Goal: Task Accomplishment & Management: Manage account settings

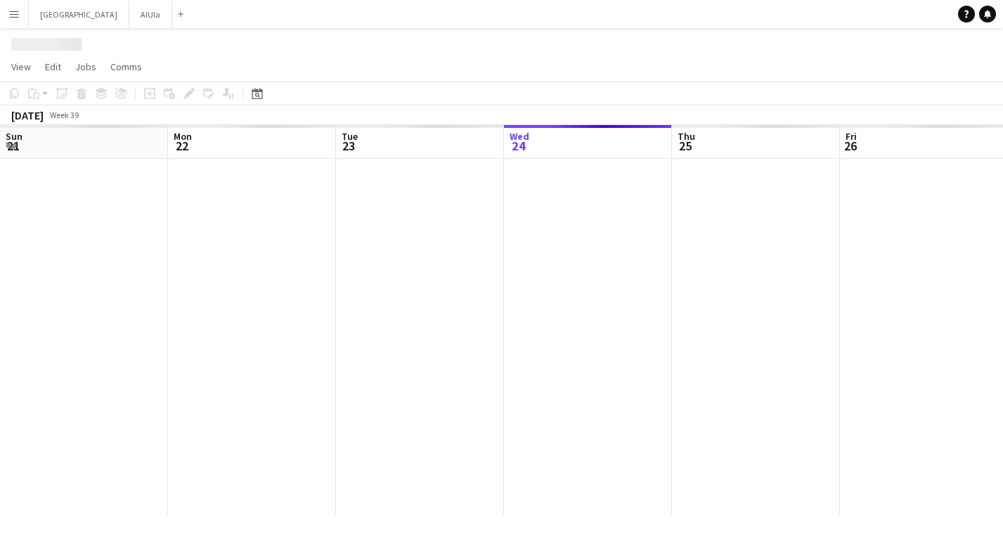
scroll to position [0, 336]
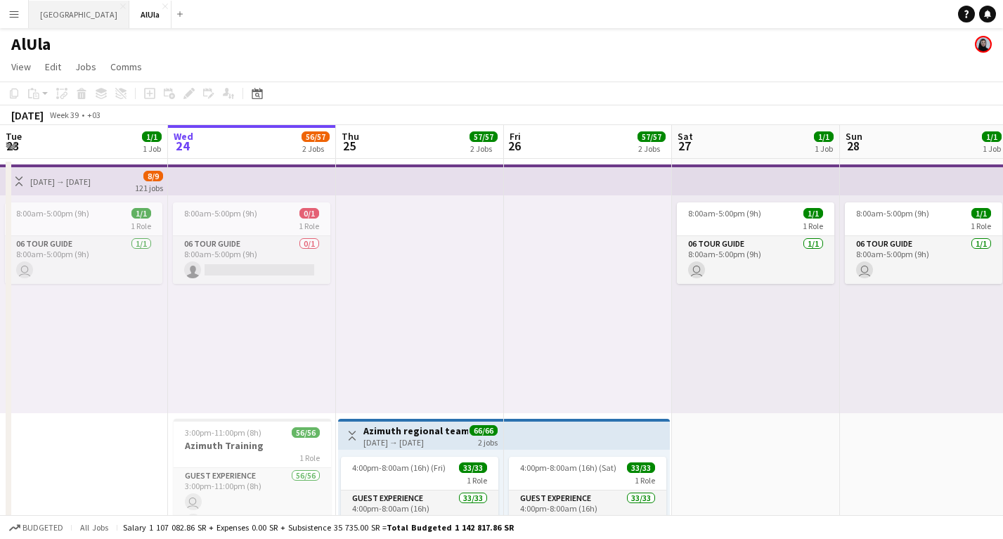
click at [51, 6] on button "Riyadh Close" at bounding box center [79, 14] width 101 height 27
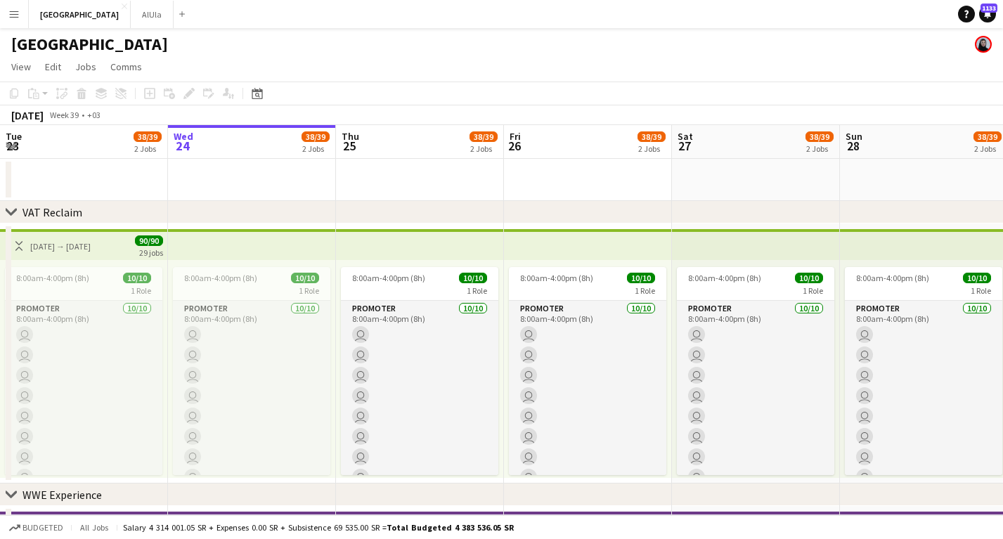
click at [10, 16] on app-icon "Menu" at bounding box center [13, 13] width 11 height 11
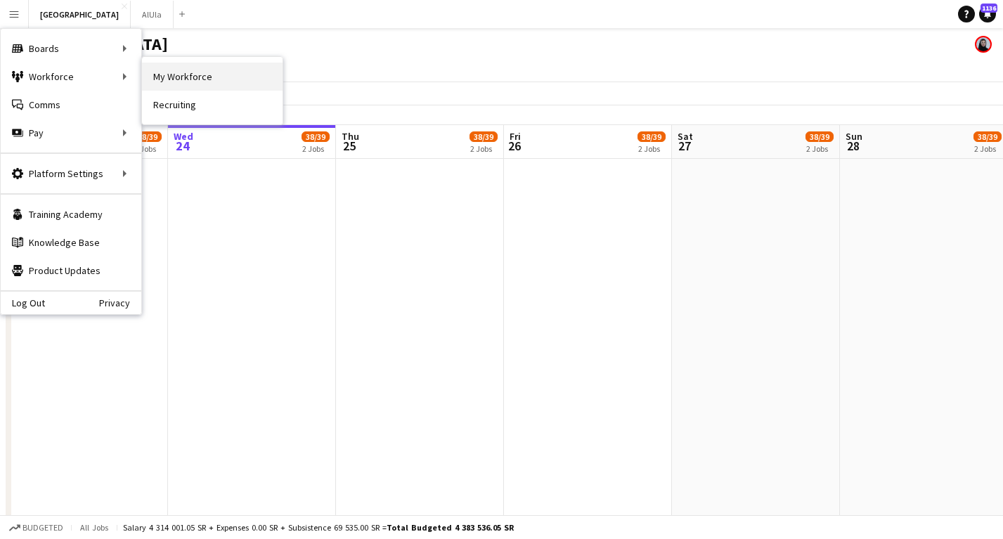
click at [208, 72] on link "My Workforce" at bounding box center [212, 77] width 141 height 28
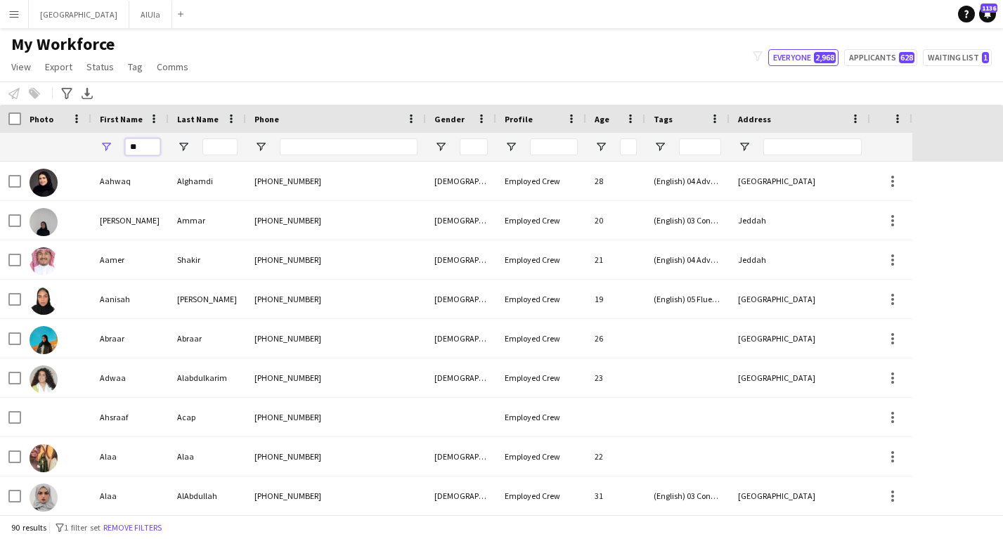
click at [138, 152] on input "**" at bounding box center [142, 146] width 35 height 17
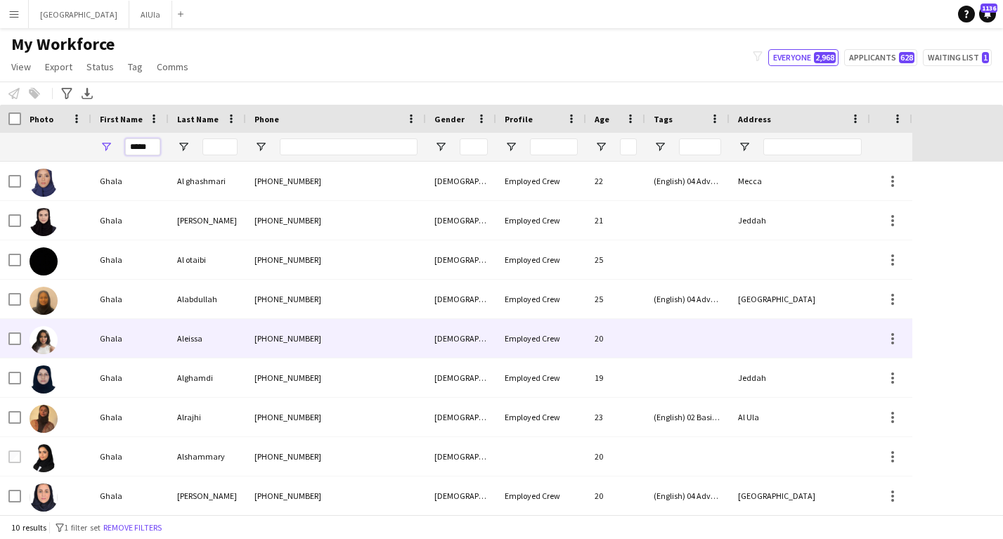
type input "*****"
click at [105, 338] on div "Ghala" at bounding box center [129, 338] width 77 height 39
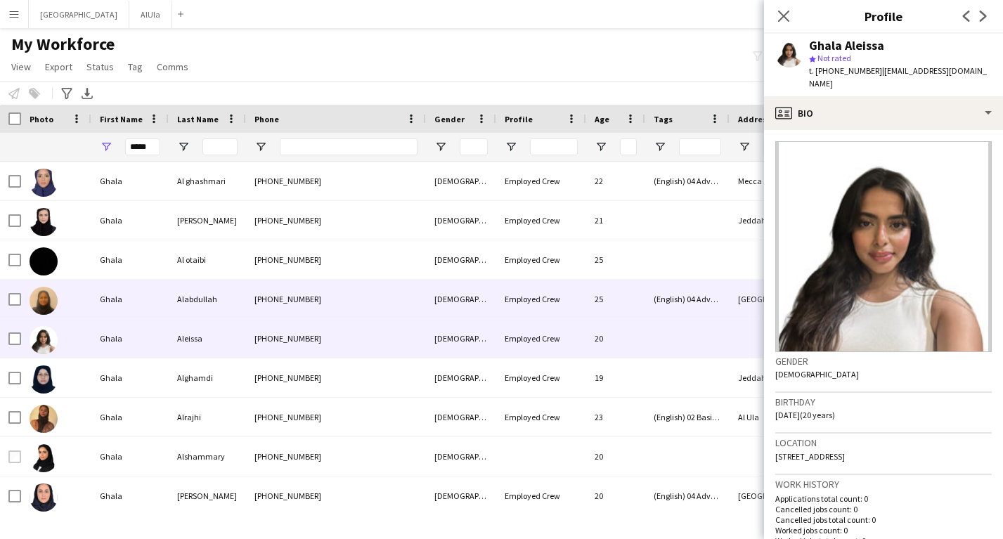
click at [103, 316] on div "Ghala" at bounding box center [129, 299] width 77 height 39
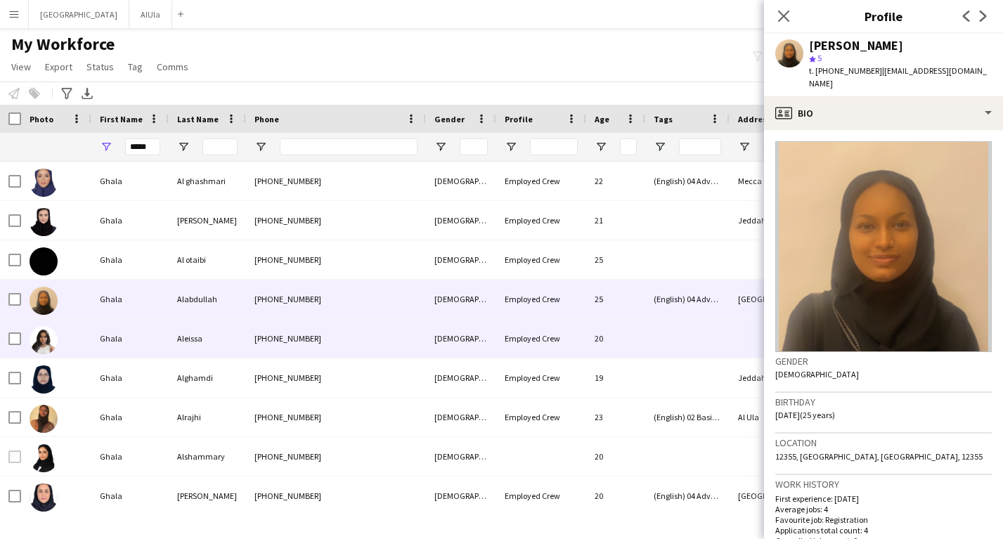
click at [120, 340] on div "Ghala" at bounding box center [129, 338] width 77 height 39
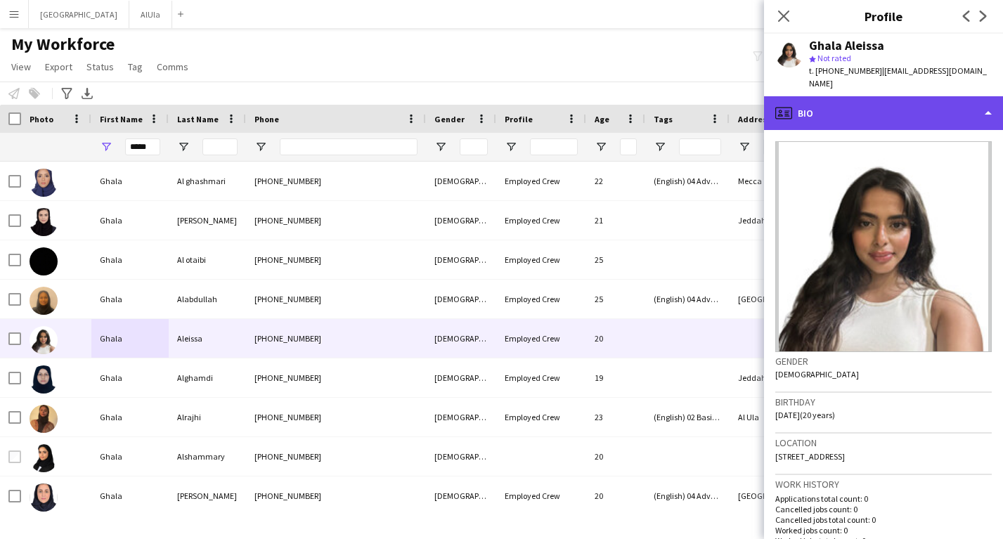
click at [869, 105] on div "profile Bio" at bounding box center [883, 113] width 239 height 34
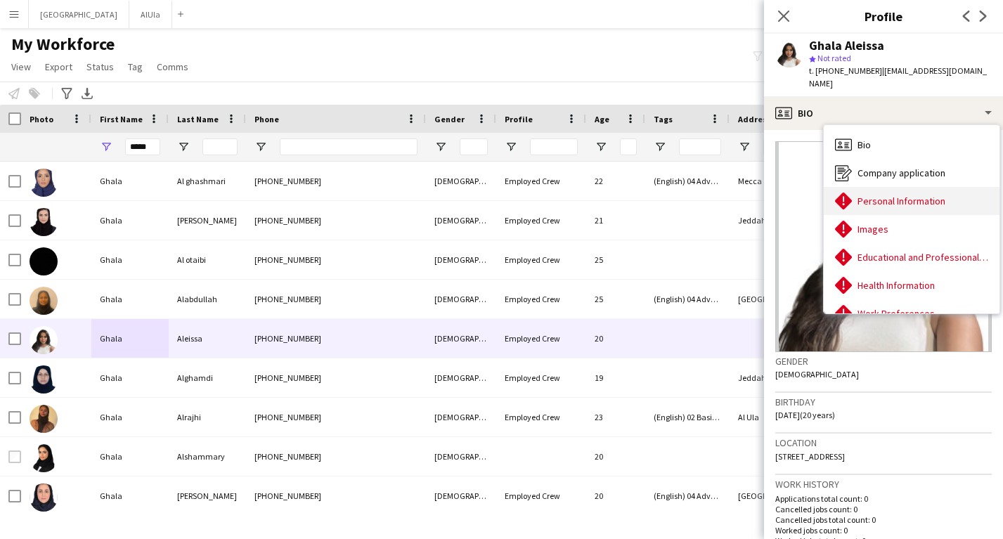
click at [880, 195] on span "Personal Information" at bounding box center [902, 201] width 88 height 13
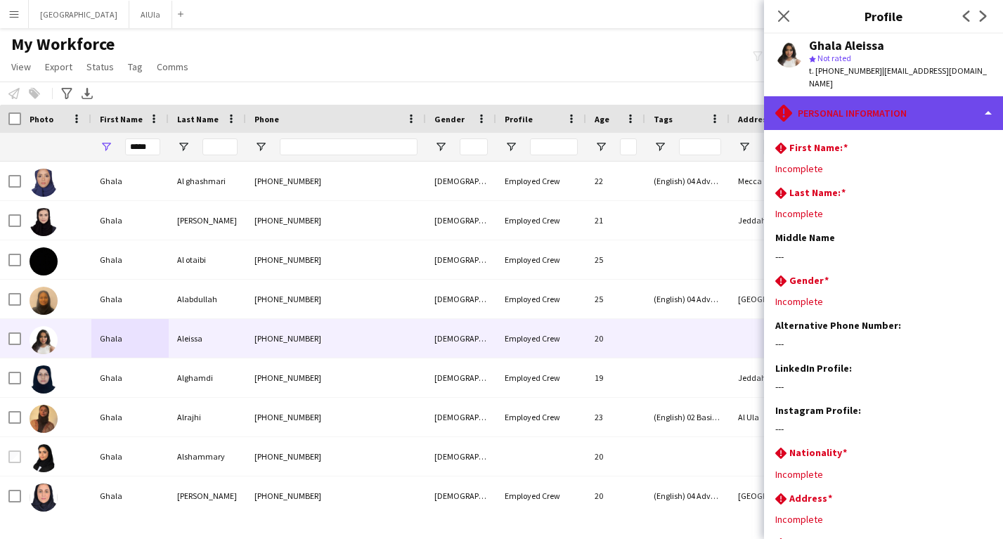
click at [837, 114] on div "rhombus-alert Personal Information" at bounding box center [883, 113] width 239 height 34
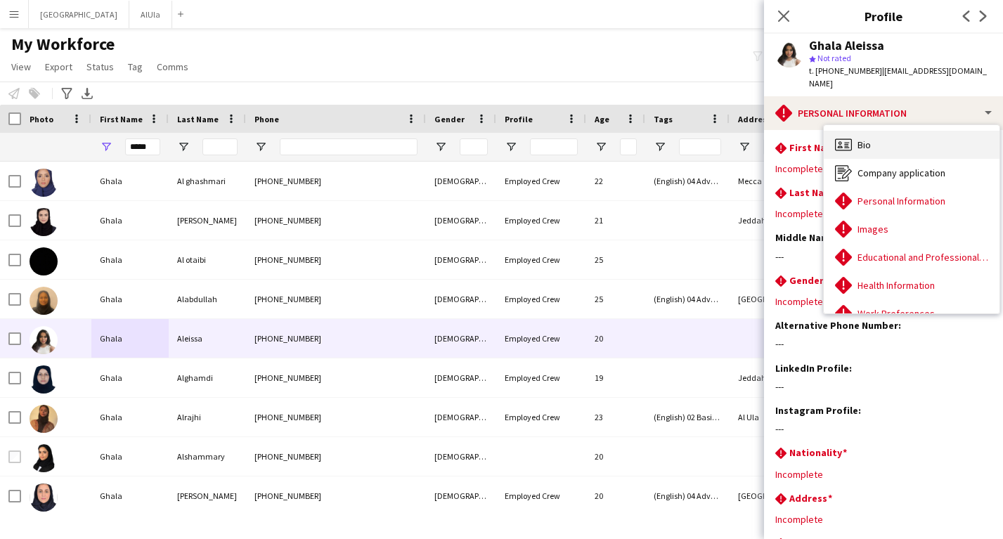
click at [865, 138] on span "Bio" at bounding box center [864, 144] width 13 height 13
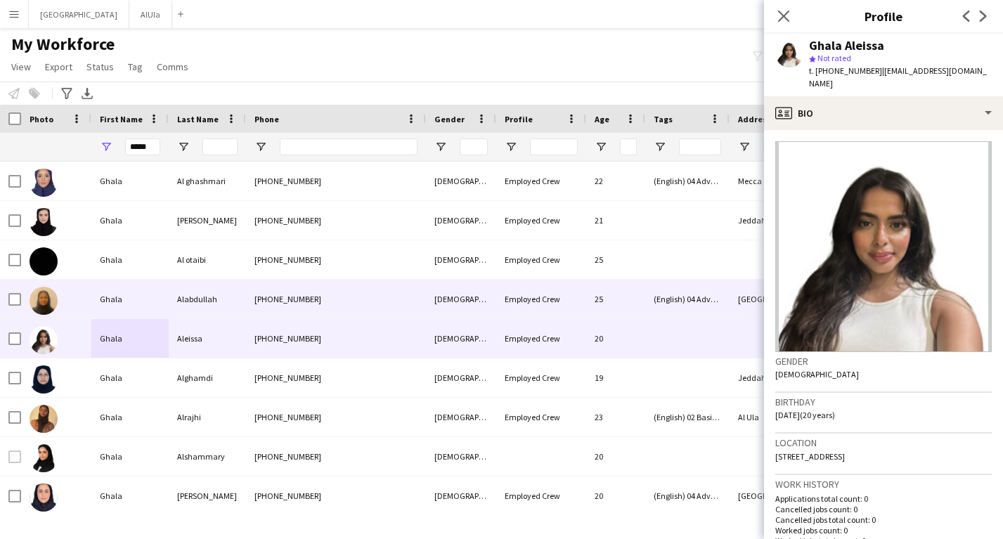
click at [249, 295] on div "[PHONE_NUMBER]" at bounding box center [336, 299] width 180 height 39
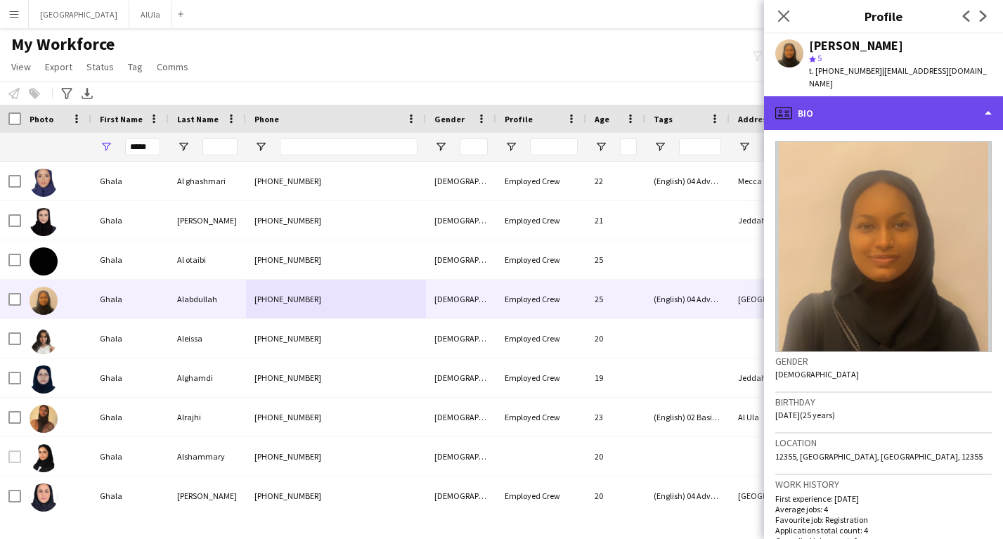
click at [851, 112] on div "profile Bio" at bounding box center [883, 113] width 239 height 34
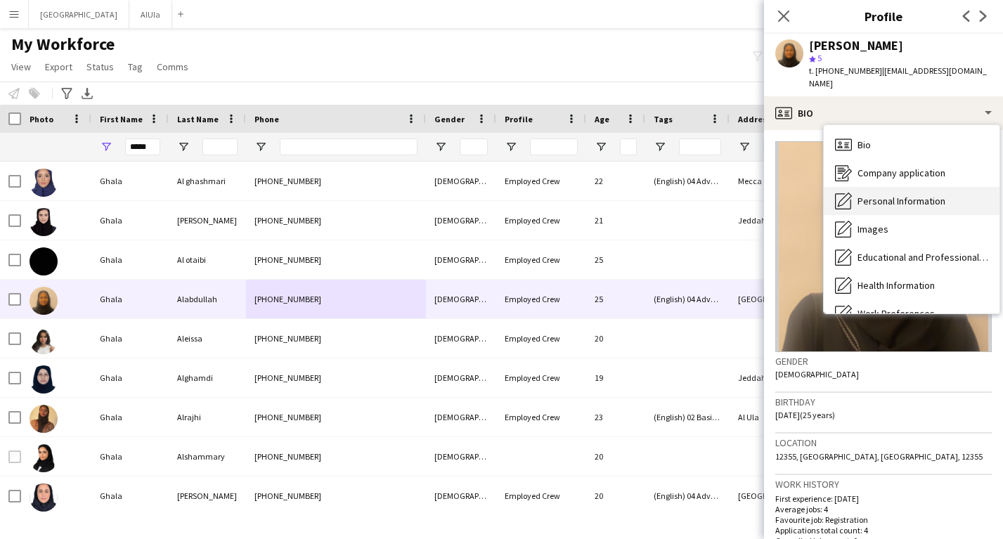
click at [865, 198] on div "Personal Information Personal Information" at bounding box center [912, 201] width 176 height 28
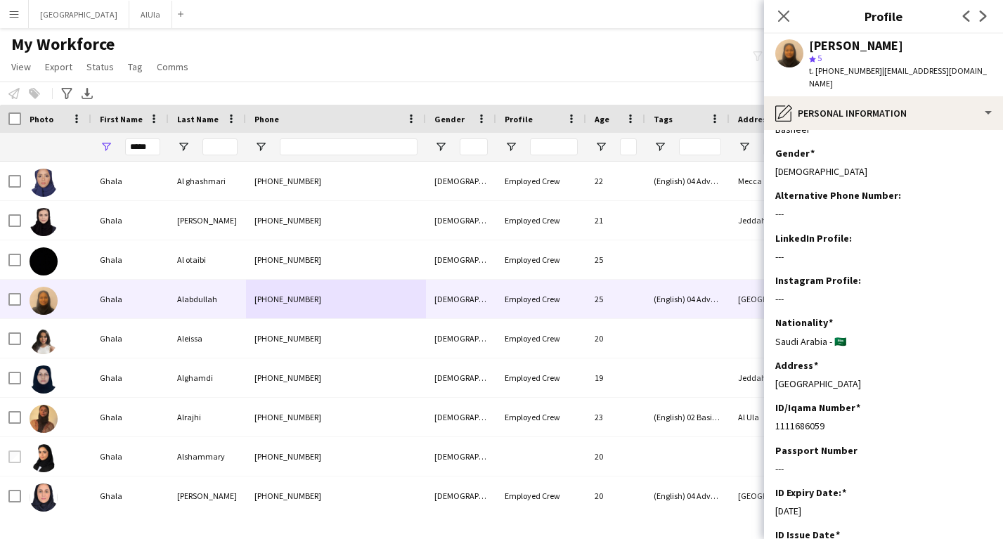
scroll to position [124, 0]
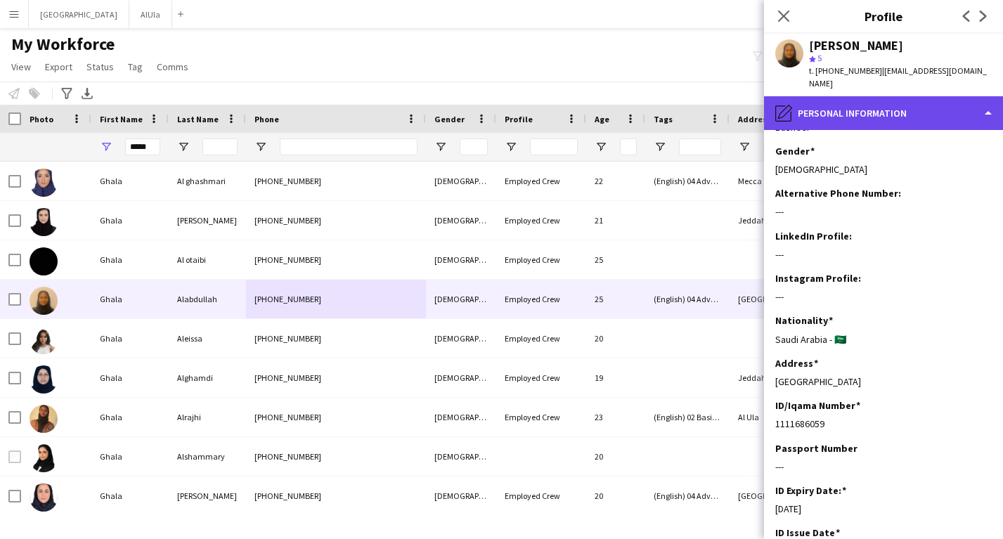
click at [859, 96] on div "pencil4 Personal Information" at bounding box center [883, 113] width 239 height 34
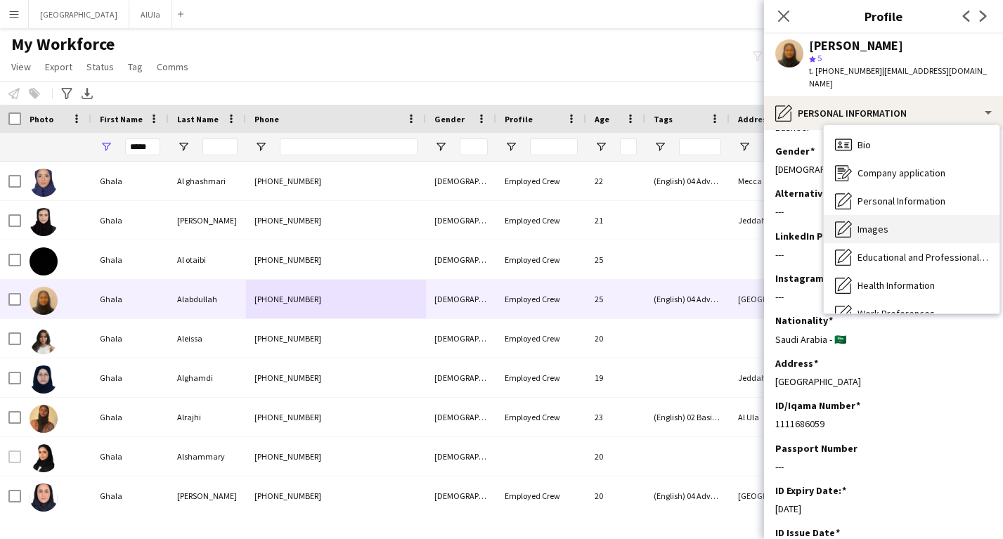
click at [869, 223] on span "Images" at bounding box center [873, 229] width 31 height 13
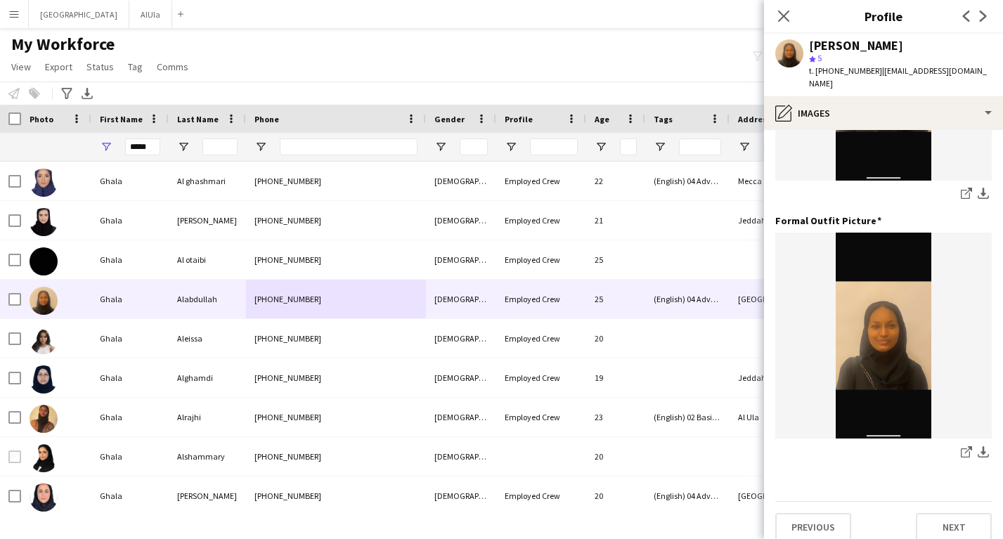
scroll to position [0, 0]
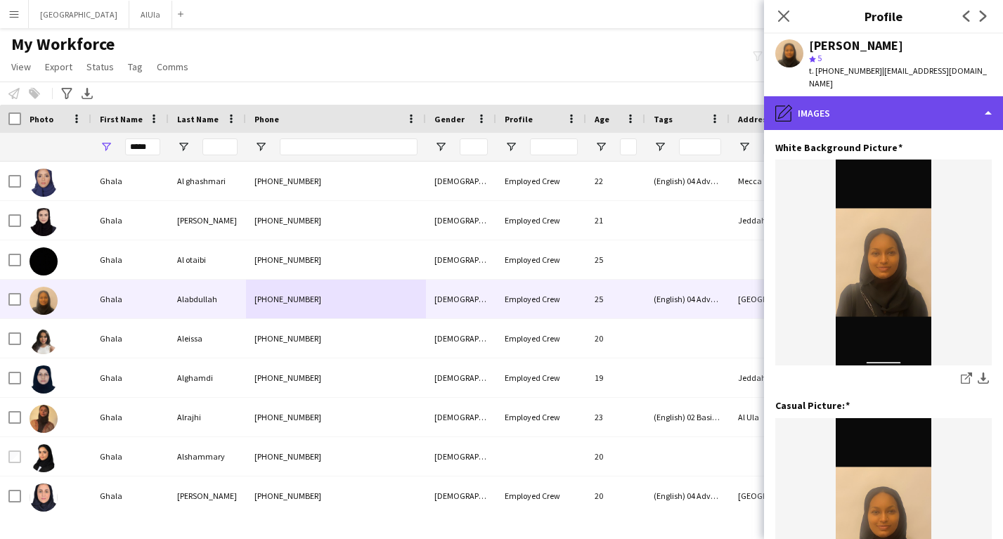
click at [890, 108] on div "pencil4 Images" at bounding box center [883, 113] width 239 height 34
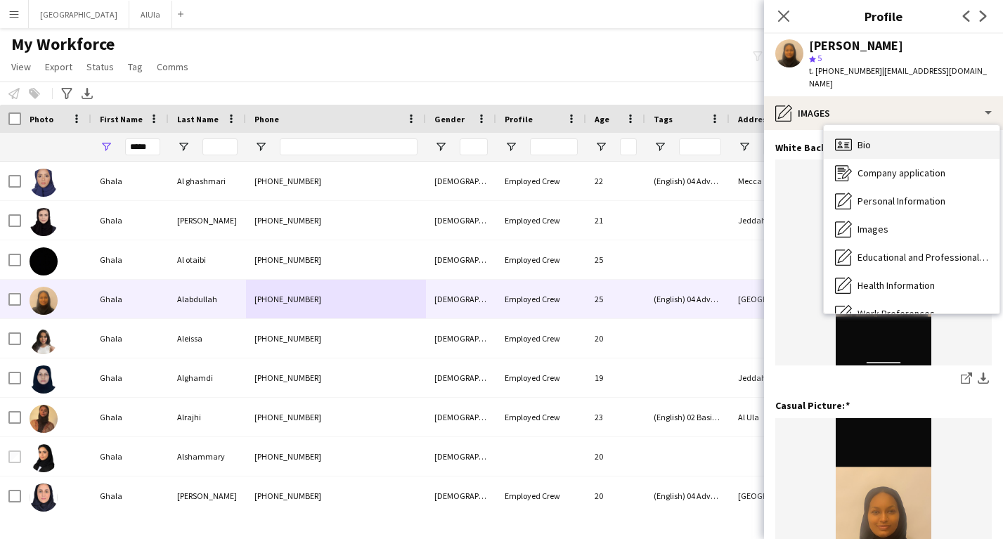
click at [888, 134] on div "Bio Bio" at bounding box center [912, 145] width 176 height 28
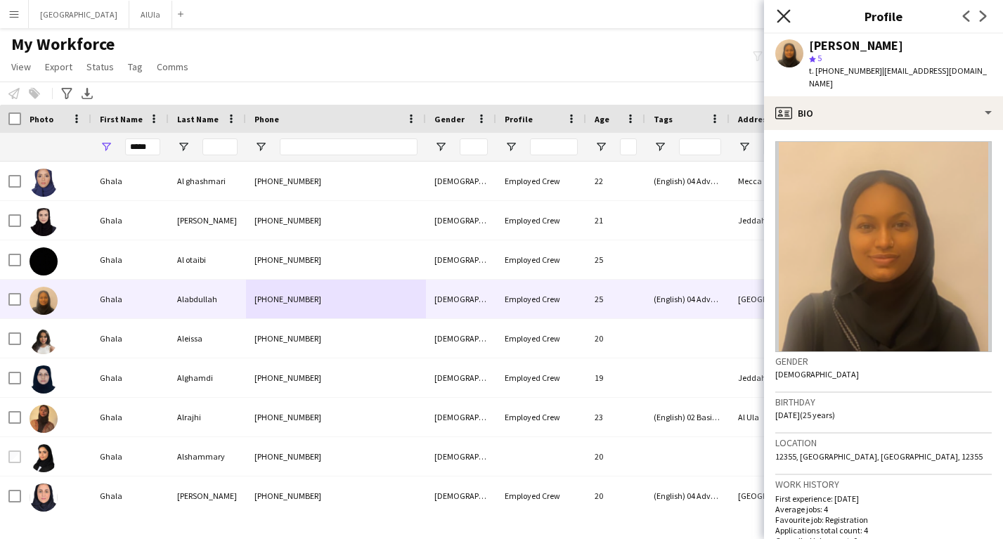
click at [789, 16] on icon "Close pop-in" at bounding box center [783, 15] width 13 height 13
